Goal: Register for event/course

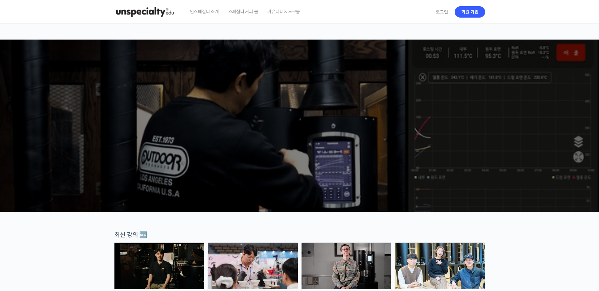
click at [246, 11] on span "스페셜티 커피 몰" at bounding box center [243, 12] width 30 height 24
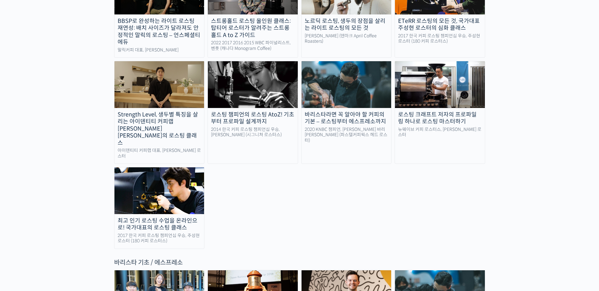
scroll to position [755, 0]
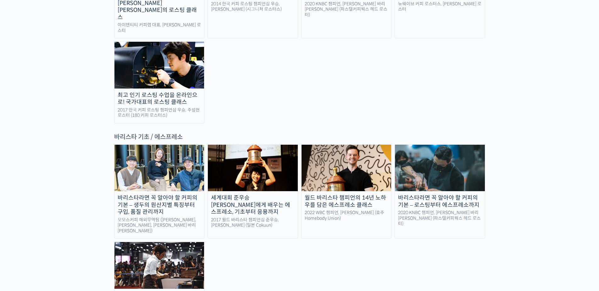
click at [257, 145] on img at bounding box center [253, 168] width 90 height 47
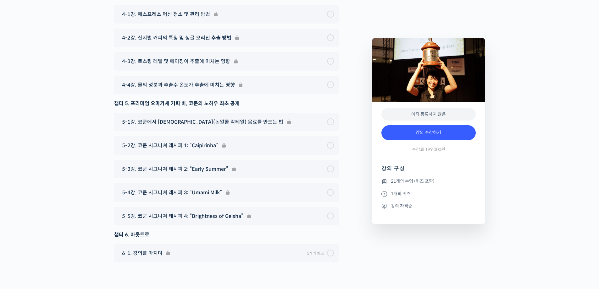
scroll to position [2972, 0]
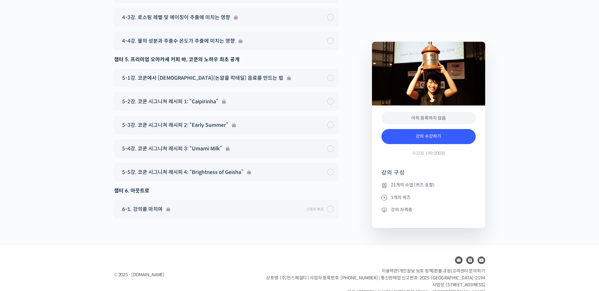
type input "reallslow10@naver.com"
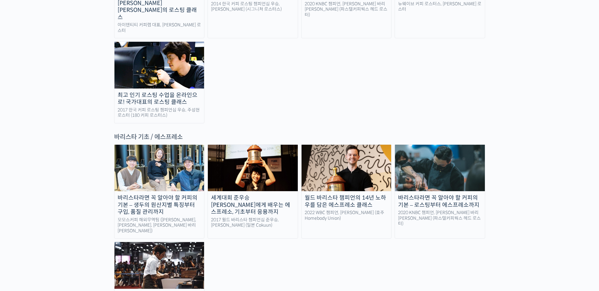
click at [356, 145] on img at bounding box center [346, 168] width 90 height 47
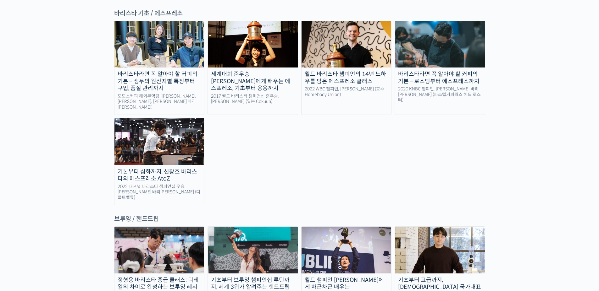
scroll to position [880, 0]
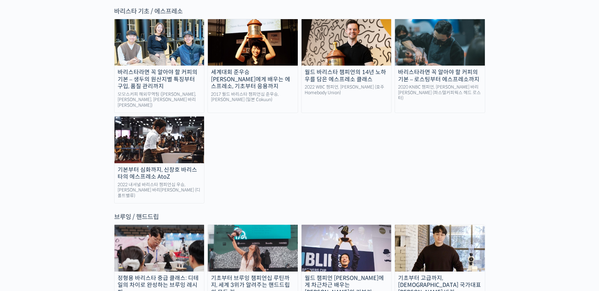
click at [279, 19] on img at bounding box center [253, 42] width 90 height 47
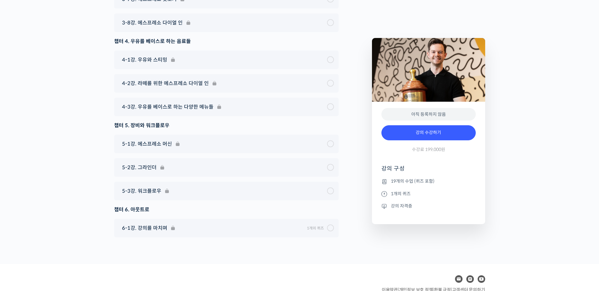
scroll to position [3461, 0]
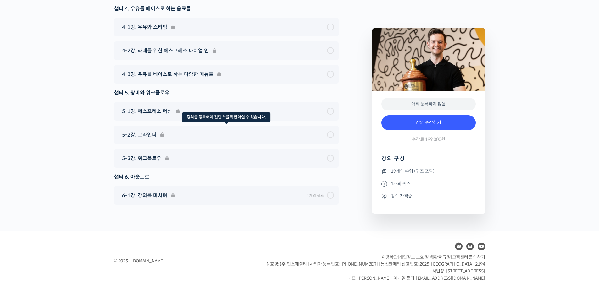
type input "reallslow10@naver.com"
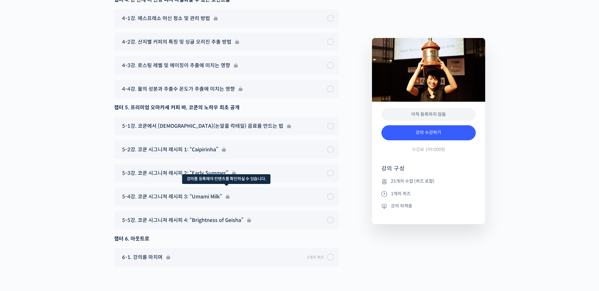
scroll to position [2972, 0]
